Goal: Navigation & Orientation: Find specific page/section

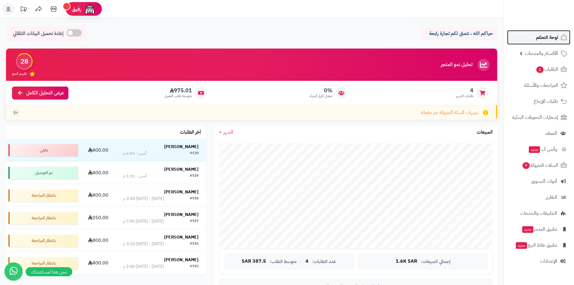
click at [545, 37] on span "لوحة التحكم" at bounding box center [547, 37] width 22 height 8
drag, startPoint x: 536, startPoint y: 45, endPoint x: 540, endPoint y: 33, distance: 12.7
click at [540, 34] on ul "لوحة التحكم الأقسام والمنتجات المنتجات الأقسام الماركات مواصفات المنتجات مواصفا…" at bounding box center [538, 149] width 70 height 238
click at [540, 41] on span "لوحة التحكم" at bounding box center [547, 37] width 22 height 8
